Goal: Task Accomplishment & Management: Complete application form

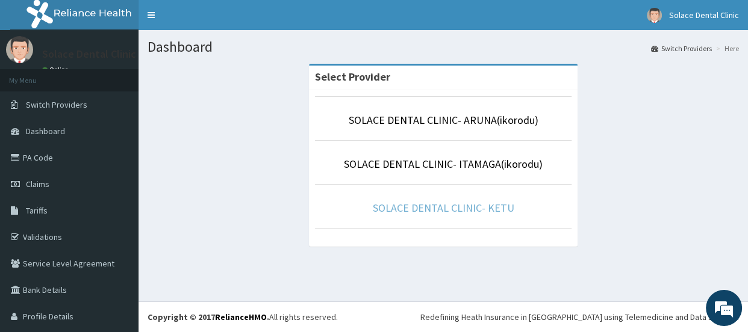
click at [416, 206] on link "SOLACE DENTAL CLINIC- KETU" at bounding box center [444, 208] width 142 height 14
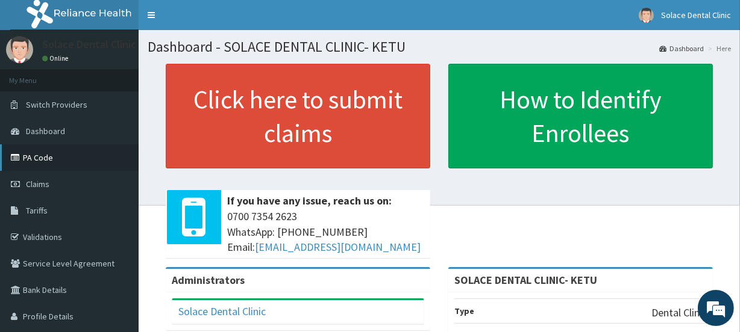
click at [70, 163] on link "PA Code" at bounding box center [69, 158] width 139 height 26
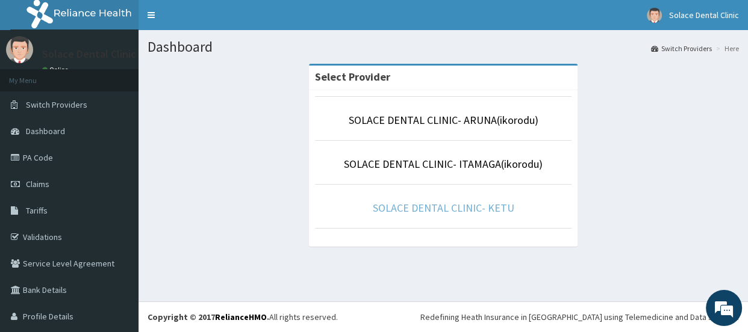
click at [461, 202] on link "SOLACE DENTAL CLINIC- KETU" at bounding box center [444, 208] width 142 height 14
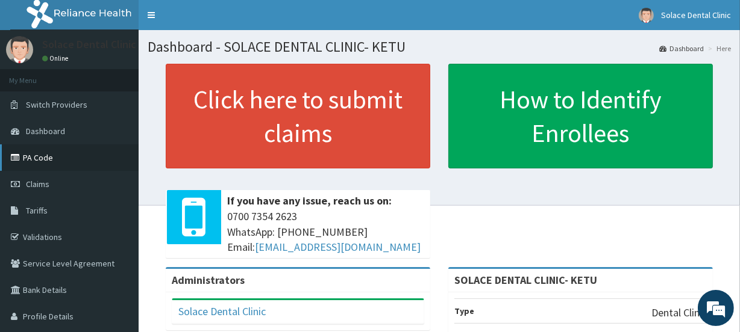
click at [24, 155] on link "PA Code" at bounding box center [69, 158] width 139 height 26
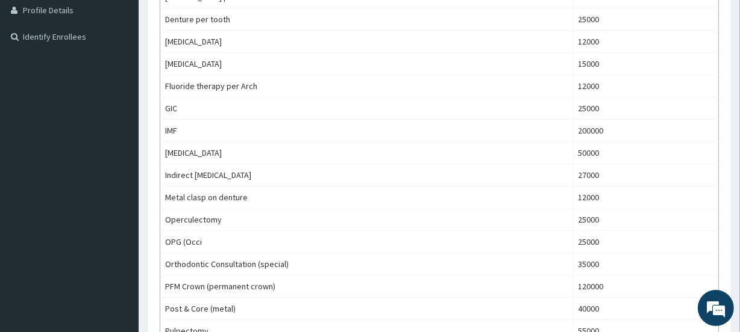
scroll to position [16, 0]
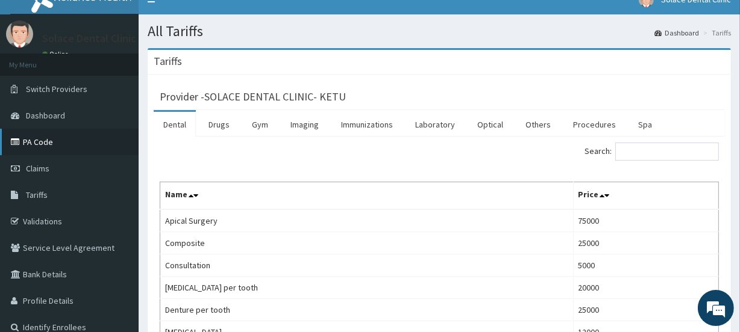
click at [78, 146] on link "PA Code" at bounding box center [69, 142] width 139 height 26
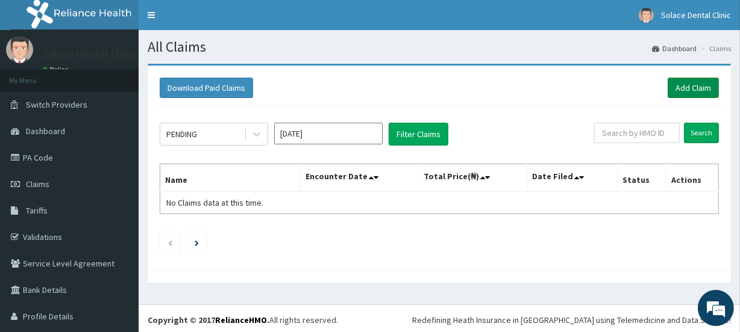
click at [676, 84] on link "Add Claim" at bounding box center [692, 88] width 51 height 20
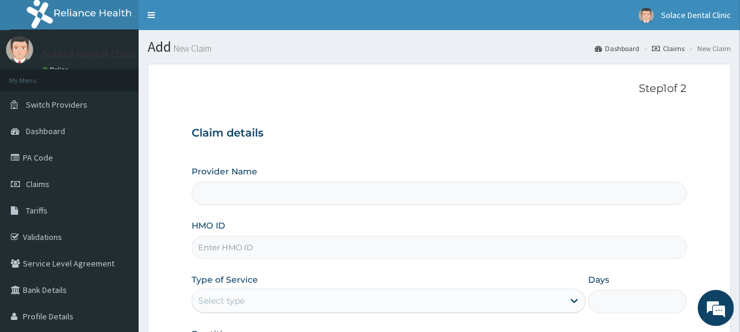
click at [456, 249] on input "HMO ID" at bounding box center [438, 247] width 494 height 23
type input "T"
type input "SOLACE DENTAL CLINIC- KETU"
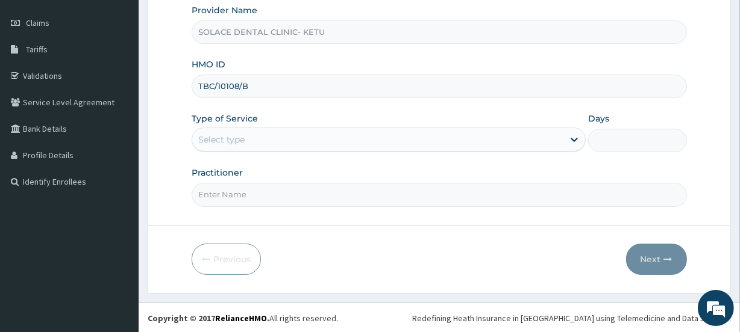
type input "TBC/10108/B"
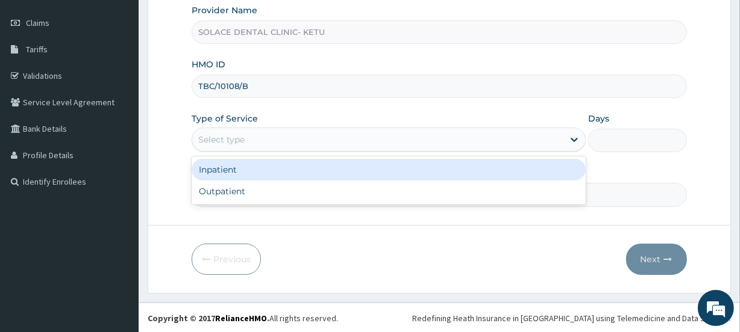
click at [476, 144] on div "Select type" at bounding box center [377, 139] width 371 height 19
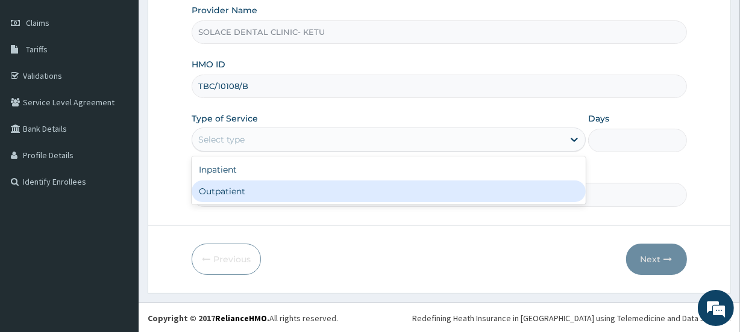
click at [428, 187] on div "Outpatient" at bounding box center [388, 192] width 394 height 22
type input "1"
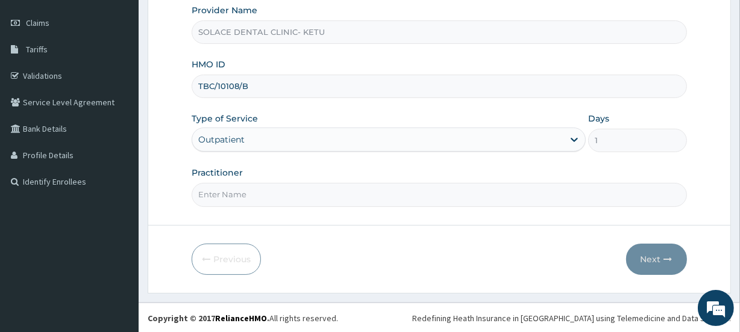
click at [383, 187] on input "Practitioner" at bounding box center [438, 194] width 494 height 23
type input "Dr. Muhammed"
click at [664, 262] on icon "button" at bounding box center [668, 259] width 8 height 8
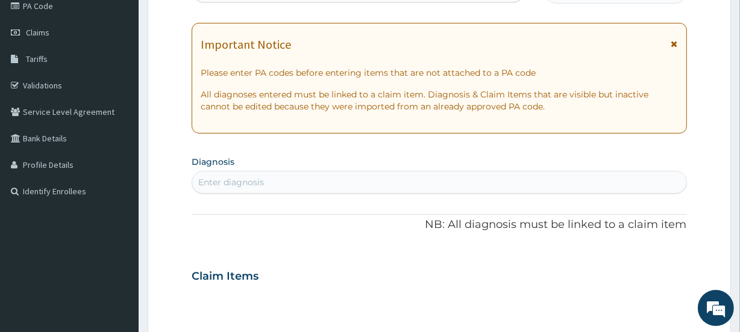
scroll to position [0, 0]
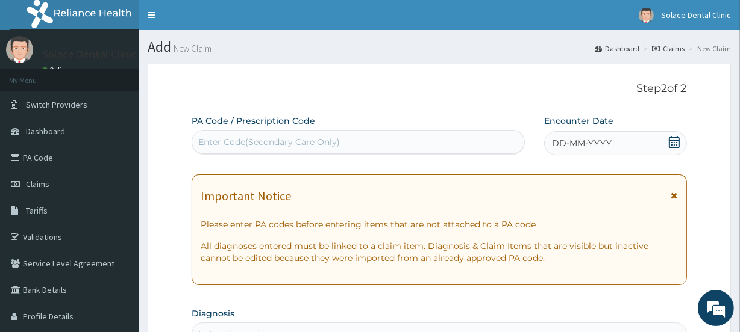
click at [492, 142] on div "Enter Code(Secondary Care Only)" at bounding box center [357, 141] width 331 height 19
paste input "PA/F0F3F2"
type input "PA/F0F3F2"
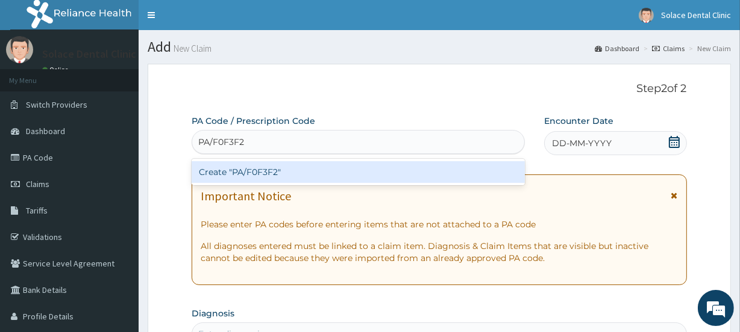
click at [452, 173] on div "Create "PA/F0F3F2"" at bounding box center [357, 172] width 332 height 22
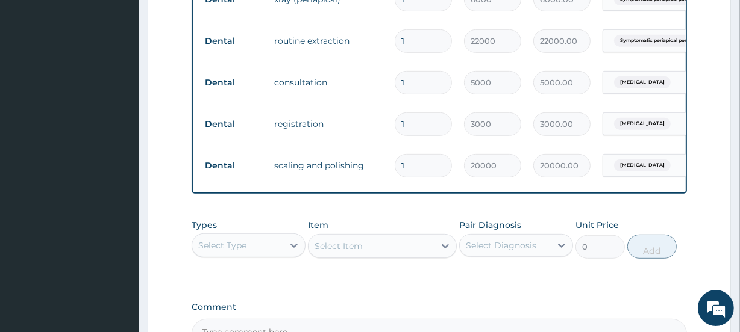
scroll to position [0, 109]
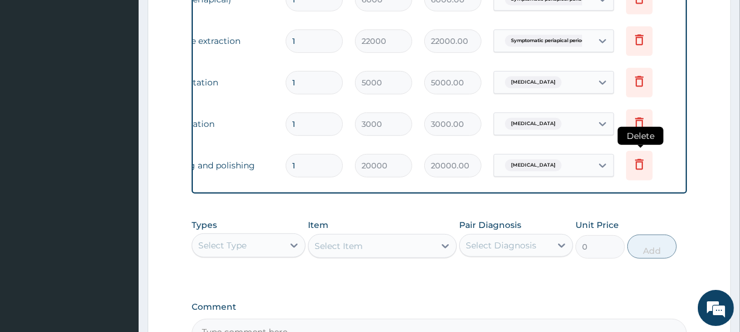
click at [641, 154] on icon at bounding box center [639, 166] width 26 height 30
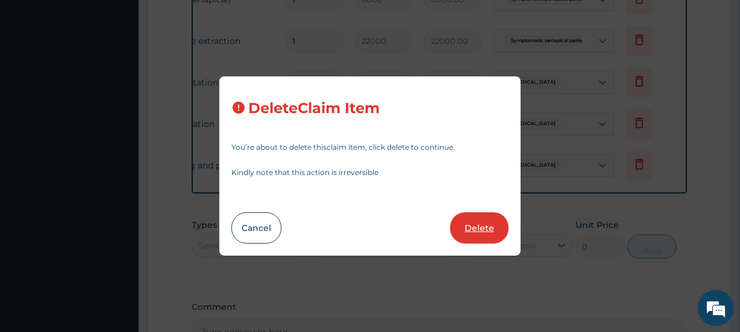
click at [477, 220] on button "Delete" at bounding box center [479, 228] width 58 height 31
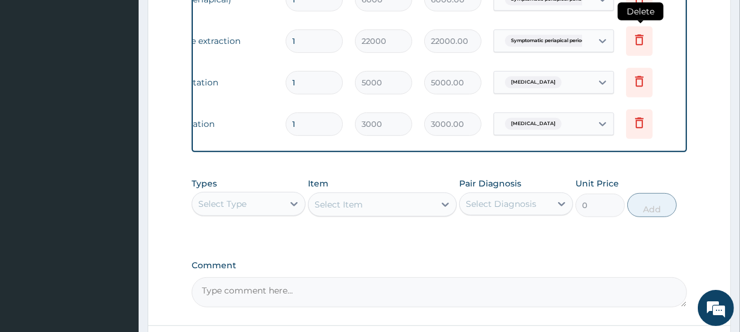
click at [644, 40] on icon at bounding box center [639, 40] width 14 height 14
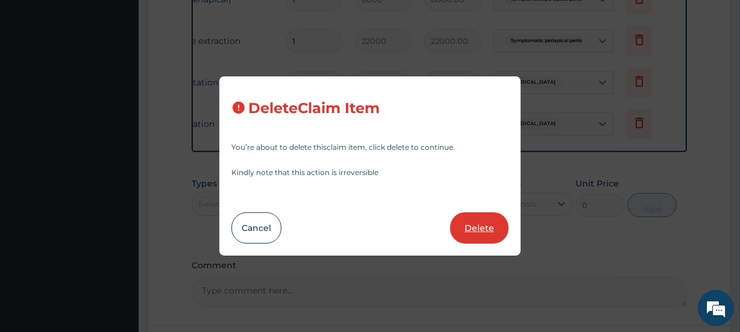
click at [482, 223] on button "Delete" at bounding box center [479, 228] width 58 height 31
type input "5000"
type input "5000.00"
type input "3000"
type input "3000.00"
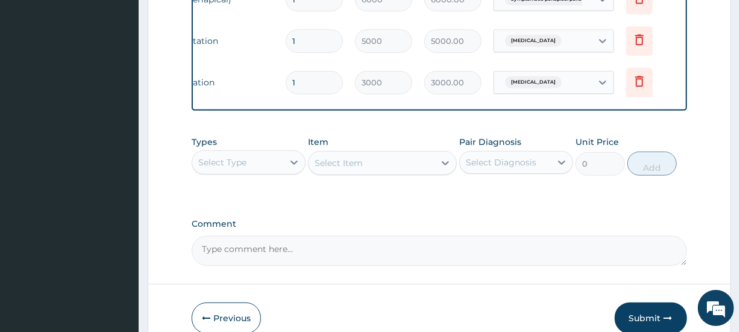
drag, startPoint x: 682, startPoint y: 39, endPoint x: 746, endPoint y: 55, distance: 65.9
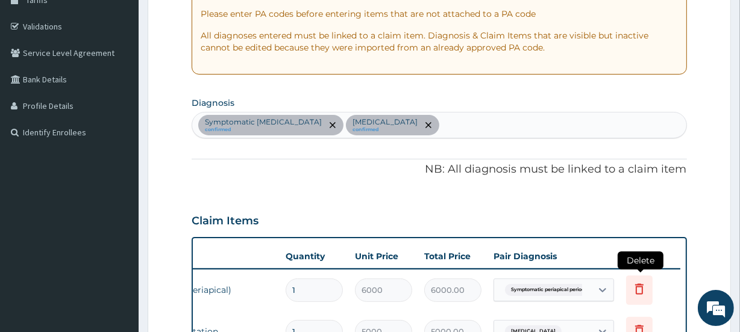
click at [637, 299] on icon at bounding box center [639, 291] width 26 height 30
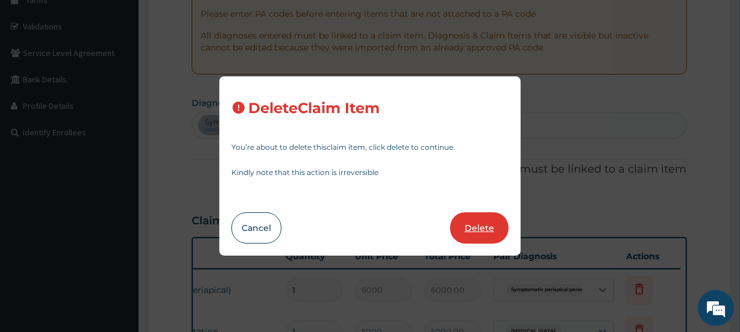
click at [493, 221] on button "Delete" at bounding box center [479, 228] width 58 height 31
type input "5000"
type input "5000.00"
type input "3000"
type input "3000.00"
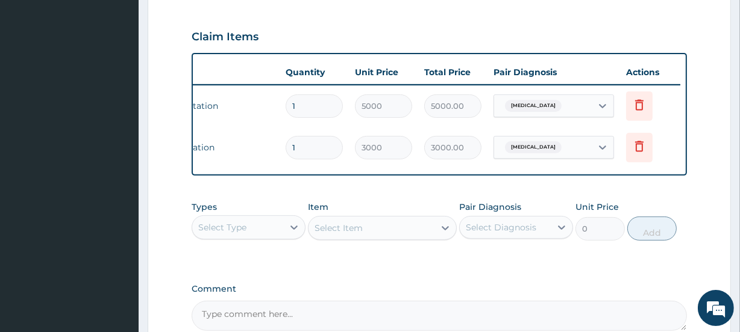
scroll to position [397, 0]
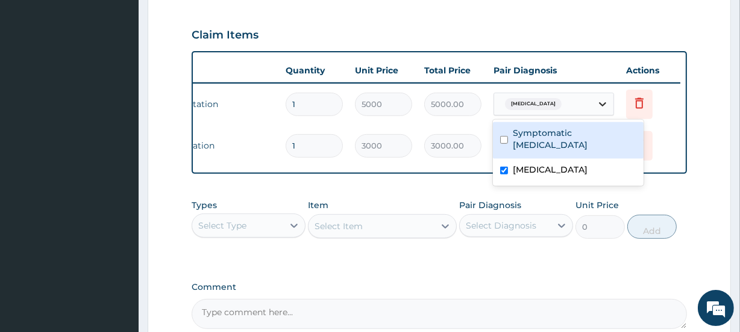
click at [598, 105] on icon at bounding box center [602, 104] width 12 height 12
click at [591, 138] on label "Symptomatic periapical periodontitis" at bounding box center [573, 139] width 123 height 24
checkbox input "true"
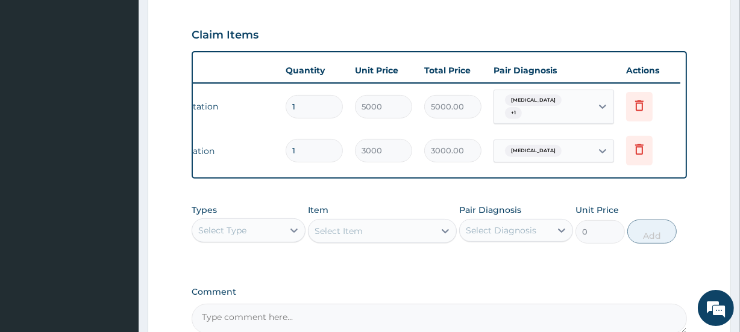
click at [679, 161] on td "Delete" at bounding box center [650, 151] width 60 height 42
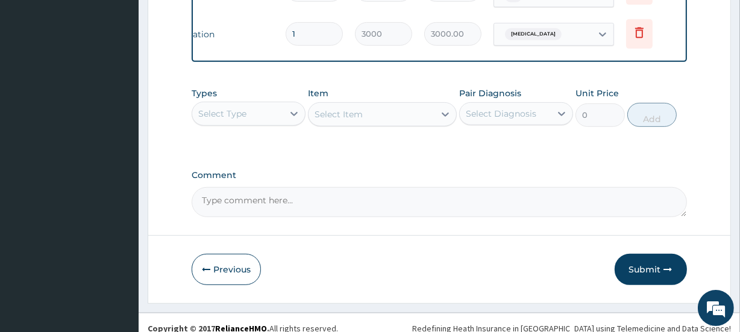
scroll to position [528, 0]
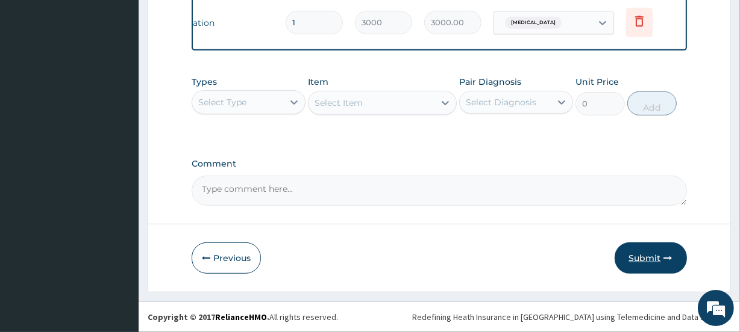
click at [647, 262] on button "Submit" at bounding box center [650, 258] width 72 height 31
